Goal: Use online tool/utility: Utilize a website feature to perform a specific function

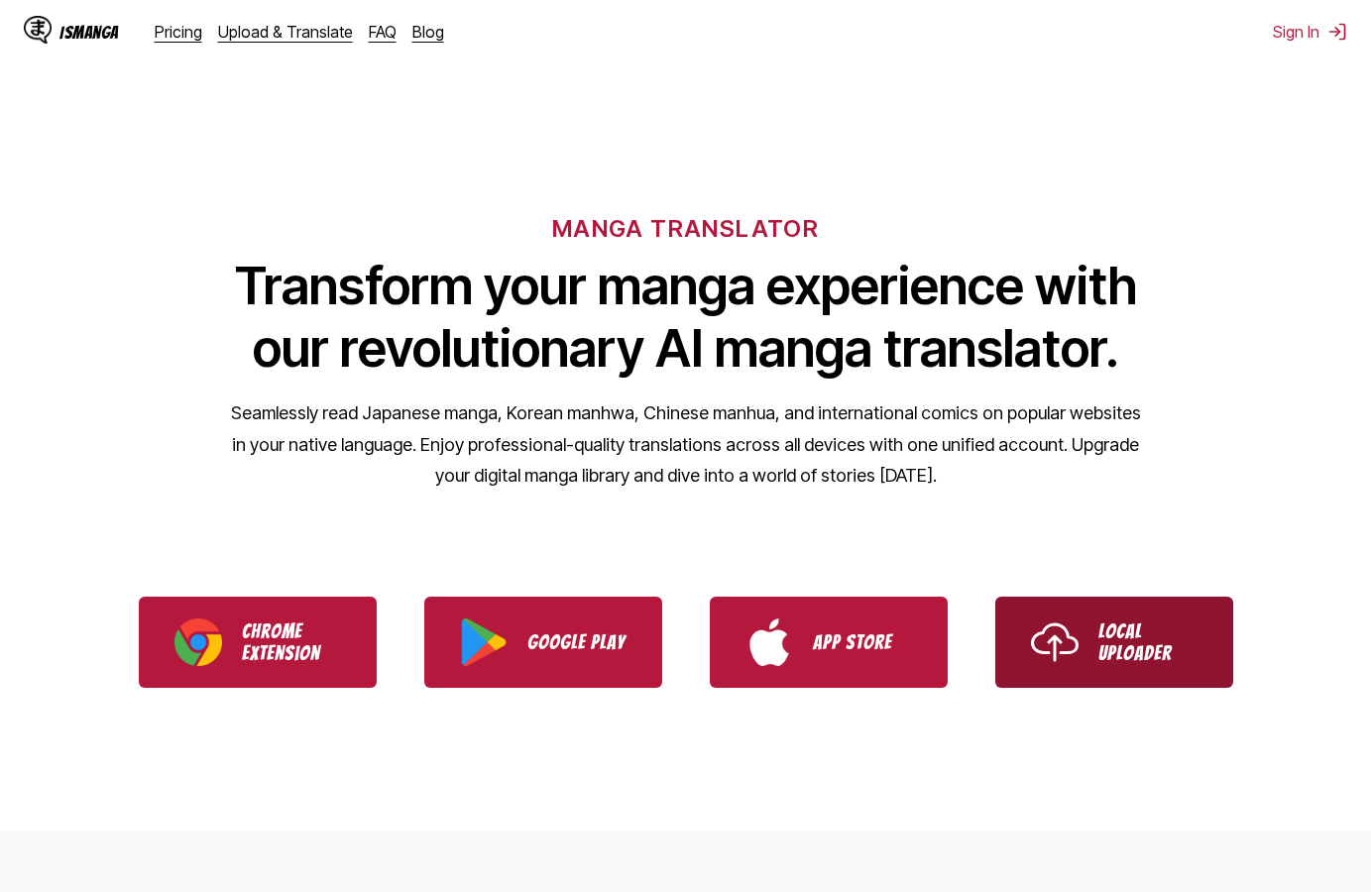
click at [1159, 670] on link "Local Uploader" at bounding box center [1114, 642] width 238 height 91
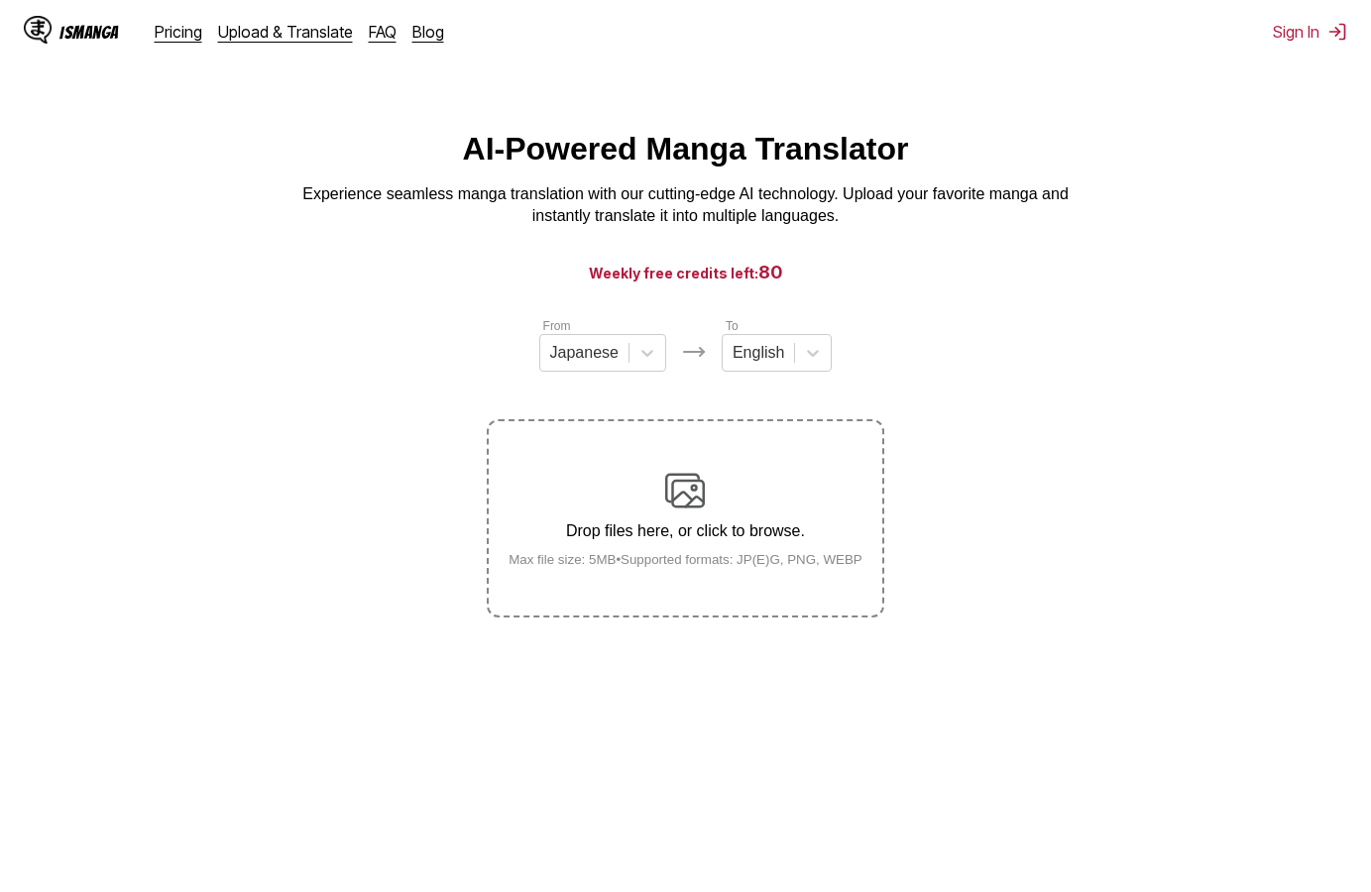
click at [329, 617] on section "From Japanese To English Drop files here, or click to browse. Max file size: 5M…" at bounding box center [685, 466] width 1339 height 301
click at [484, 735] on main "AI-Powered Manga Translator Experience seamless manga translation with our cutt…" at bounding box center [685, 532] width 1371 height 803
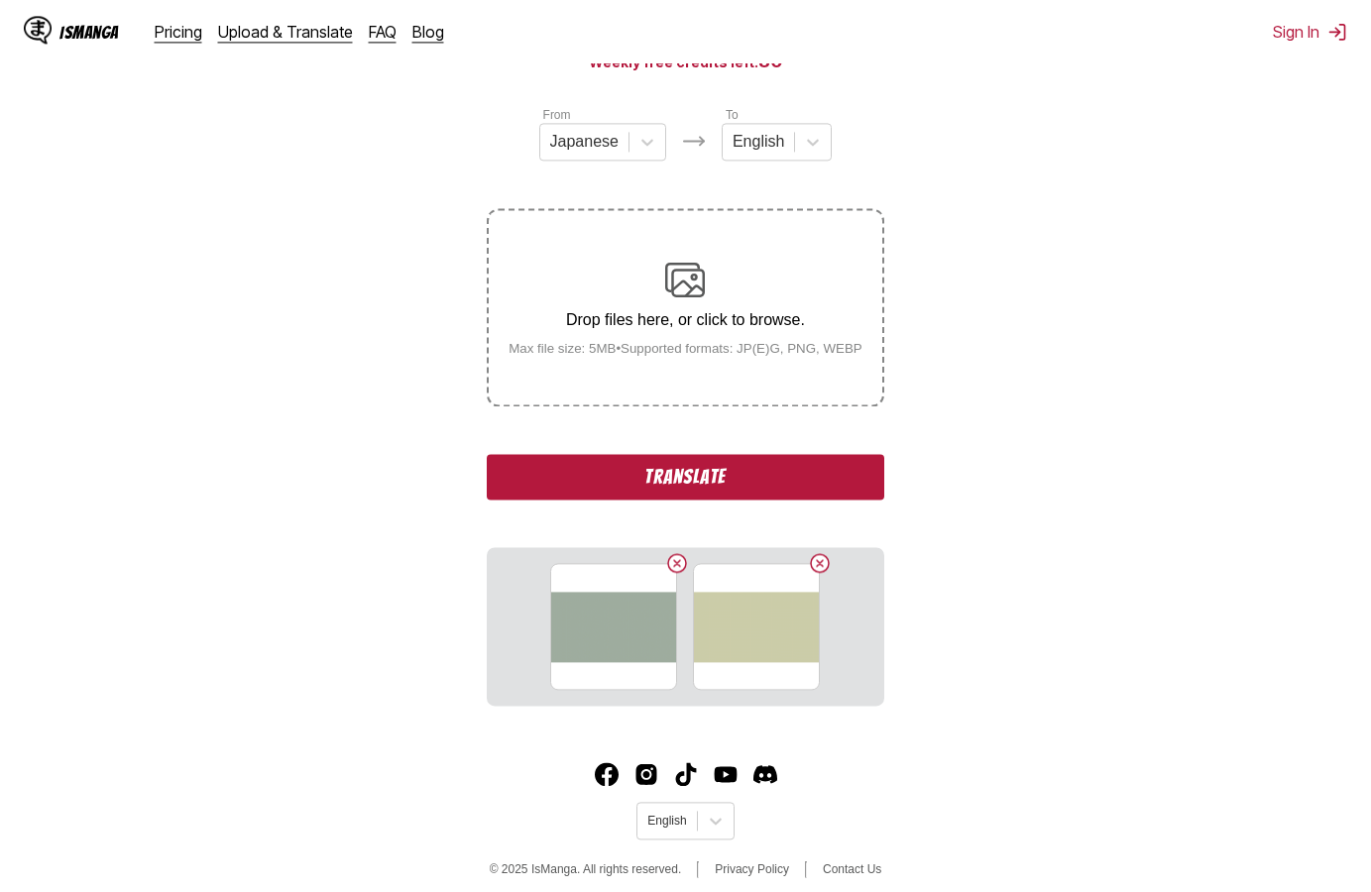
scroll to position [226, 0]
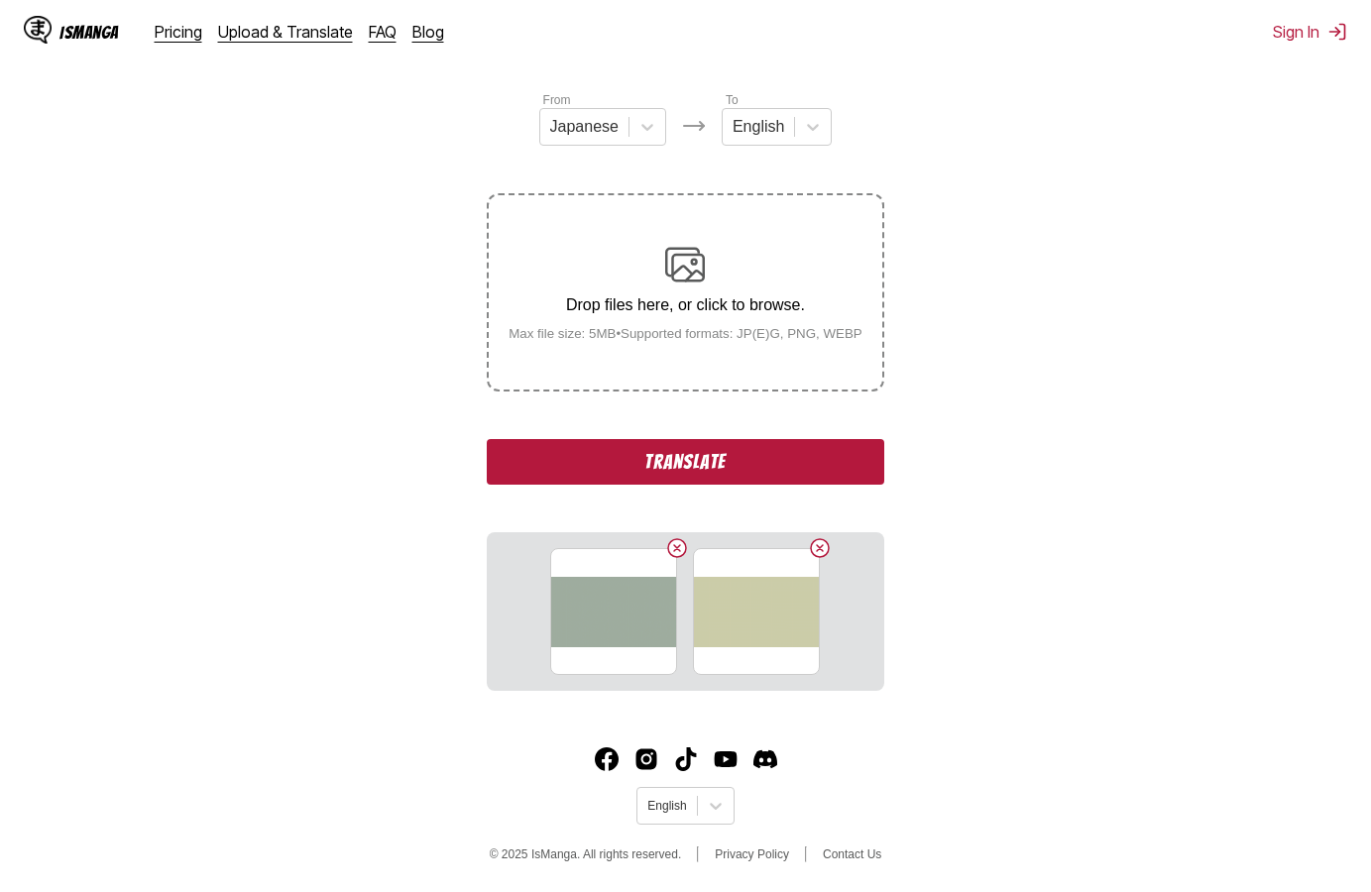
click at [623, 475] on button "Translate" at bounding box center [685, 462] width 396 height 46
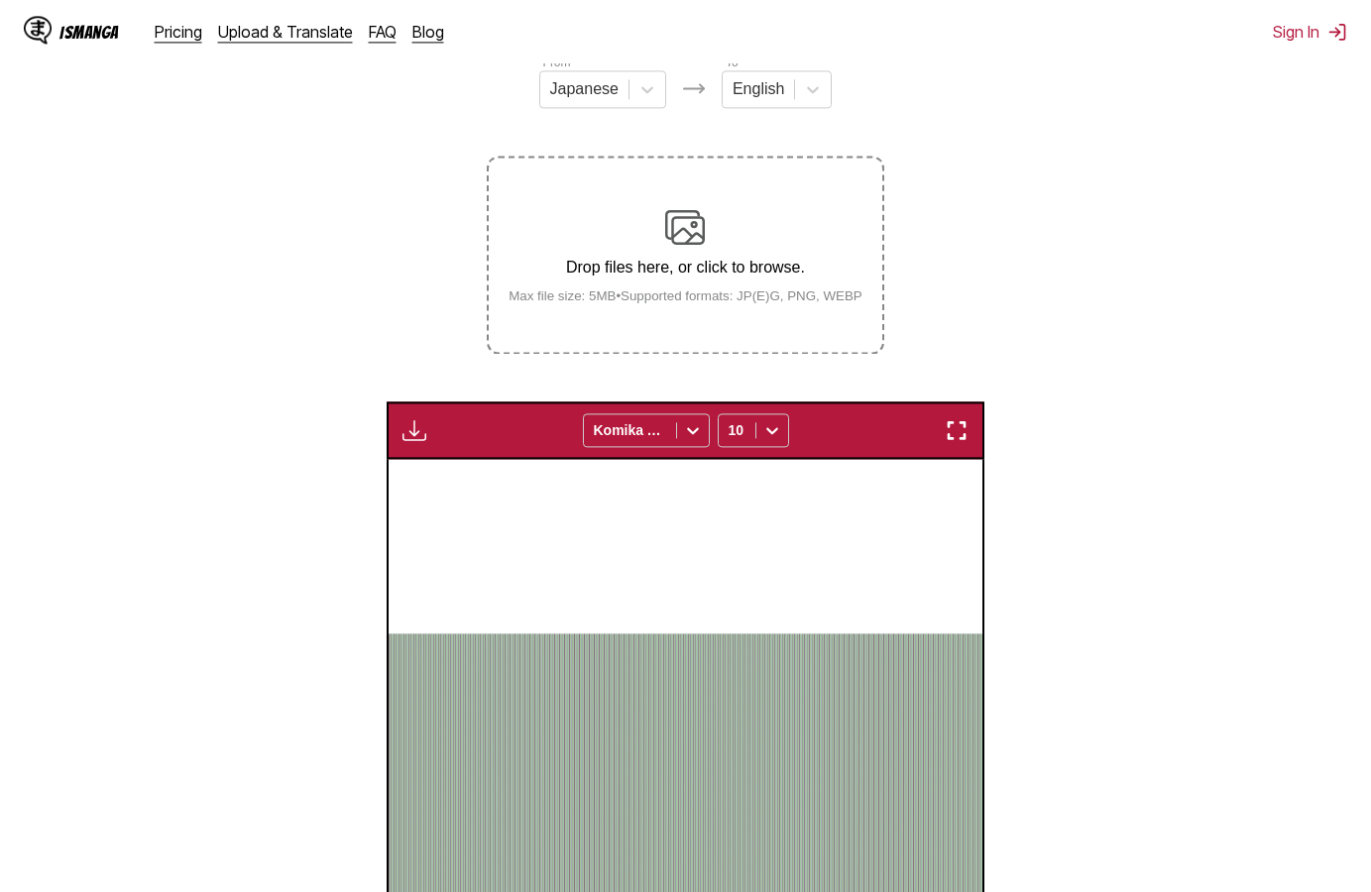
scroll to position [252, 0]
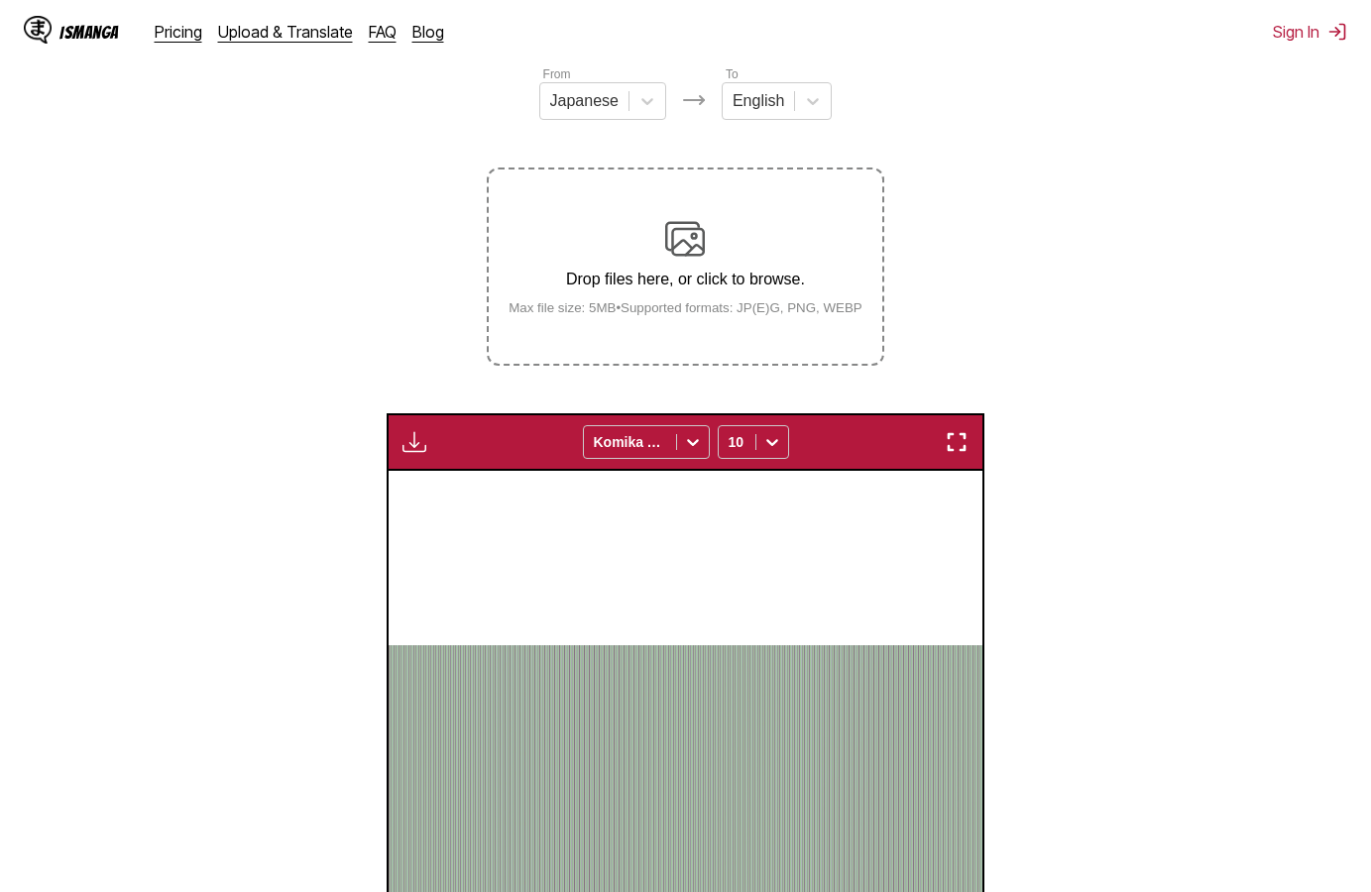
click at [674, 723] on img at bounding box center [686, 812] width 594 height 334
